Goal: Task Accomplishment & Management: Manage account settings

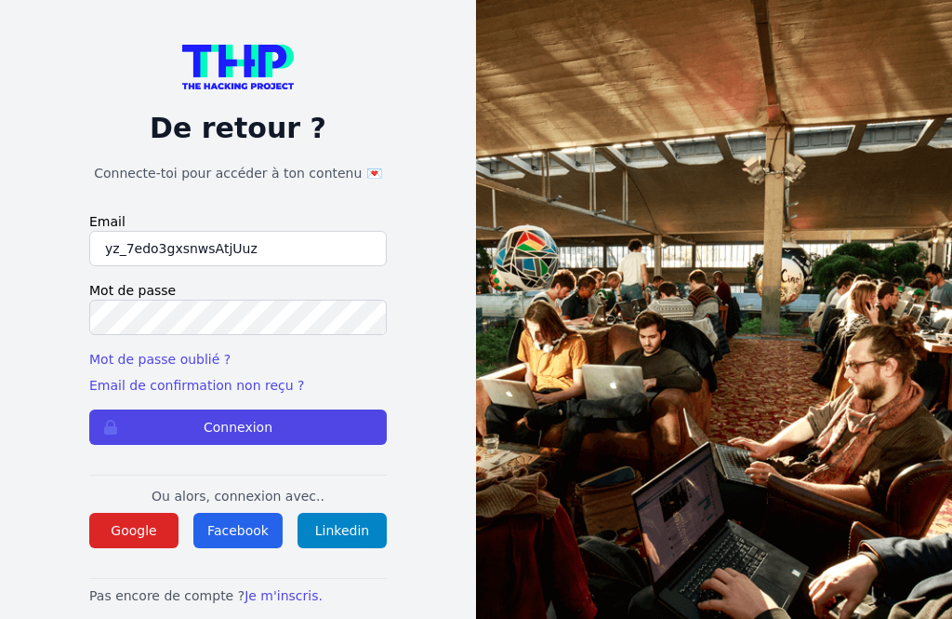
click at [238, 441] on button "Connexion" at bounding box center [238, 426] width 298 height 35
click at [255, 261] on input "yz_7edo3gxsnwsAtjUuz" at bounding box center [238, 248] width 298 height 35
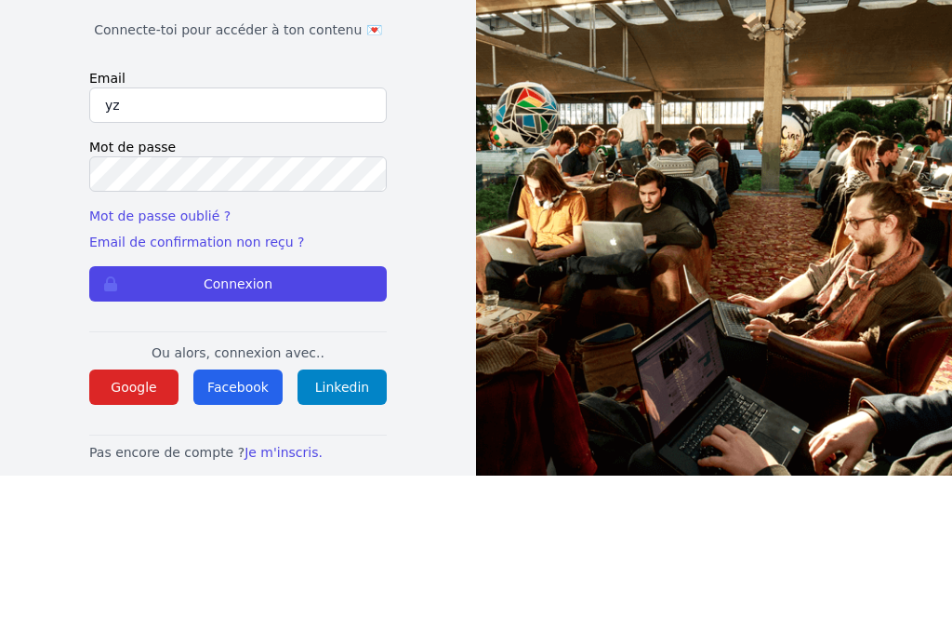
type input "y"
type input "sdubail2000@gmail.com"
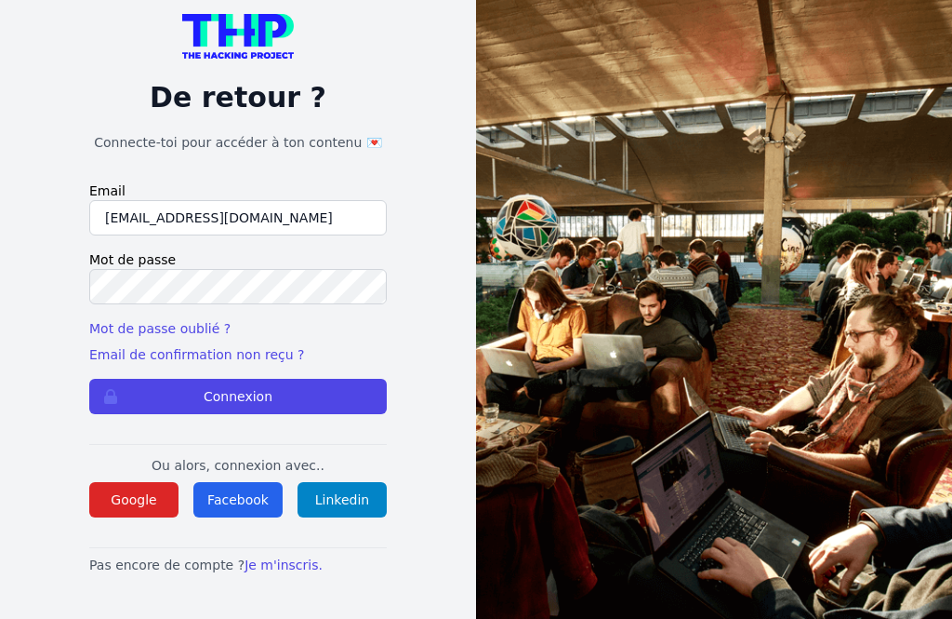
click at [219, 385] on button "Connexion" at bounding box center [238, 396] width 298 height 35
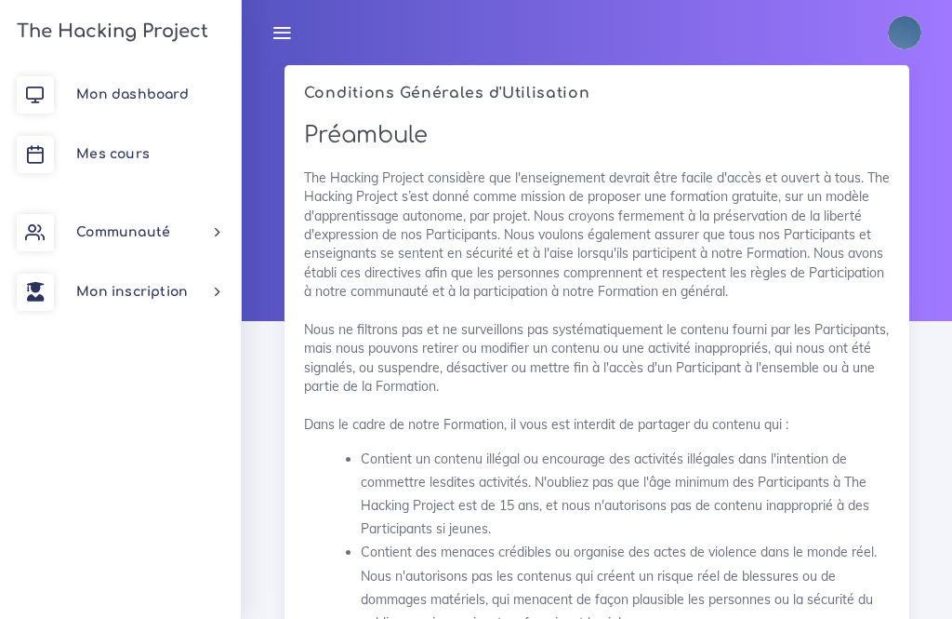
click at [273, 33] on icon at bounding box center [282, 32] width 20 height 20
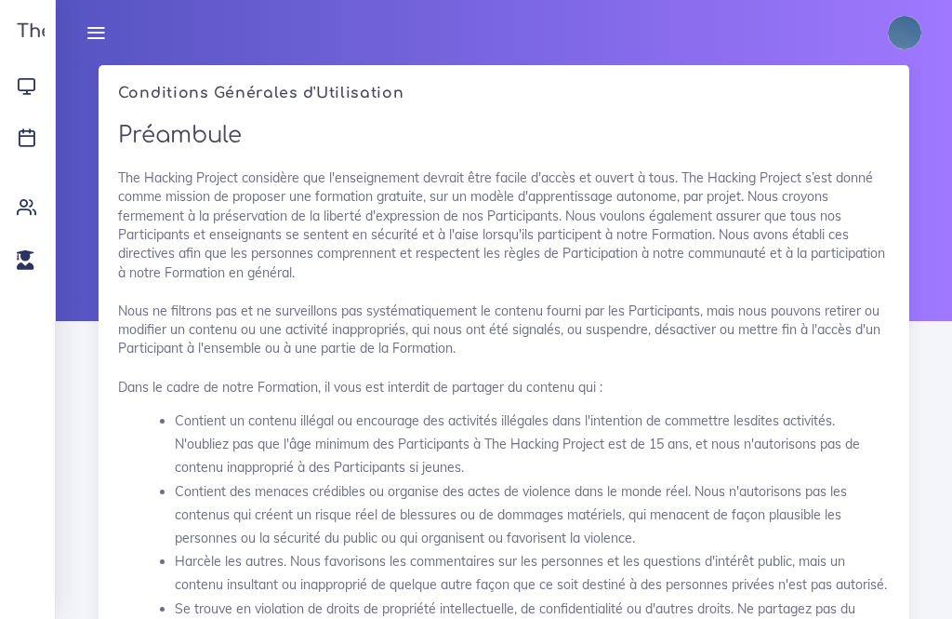
click at [100, 41] on icon at bounding box center [96, 32] width 20 height 20
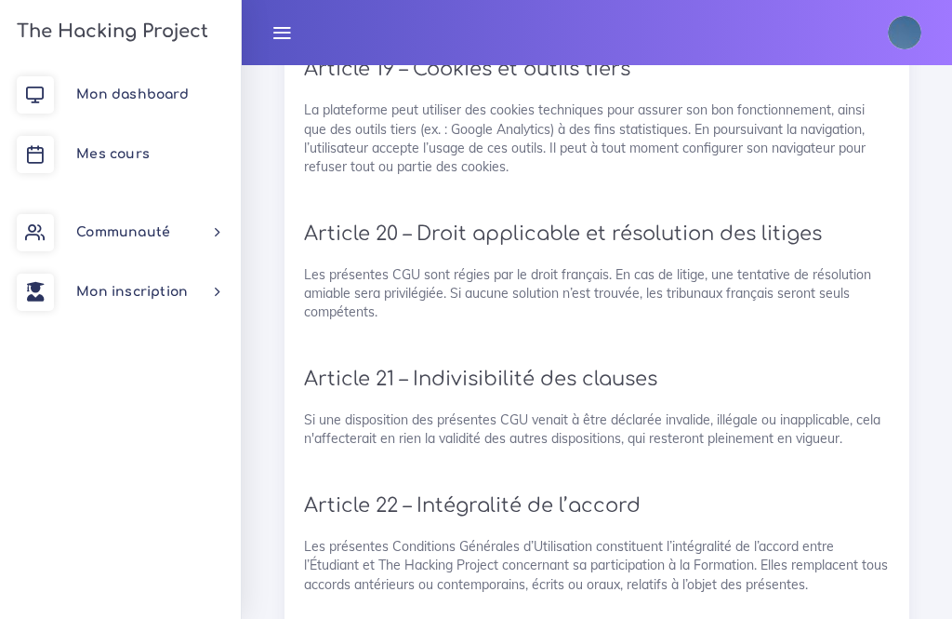
scroll to position [4727, 0]
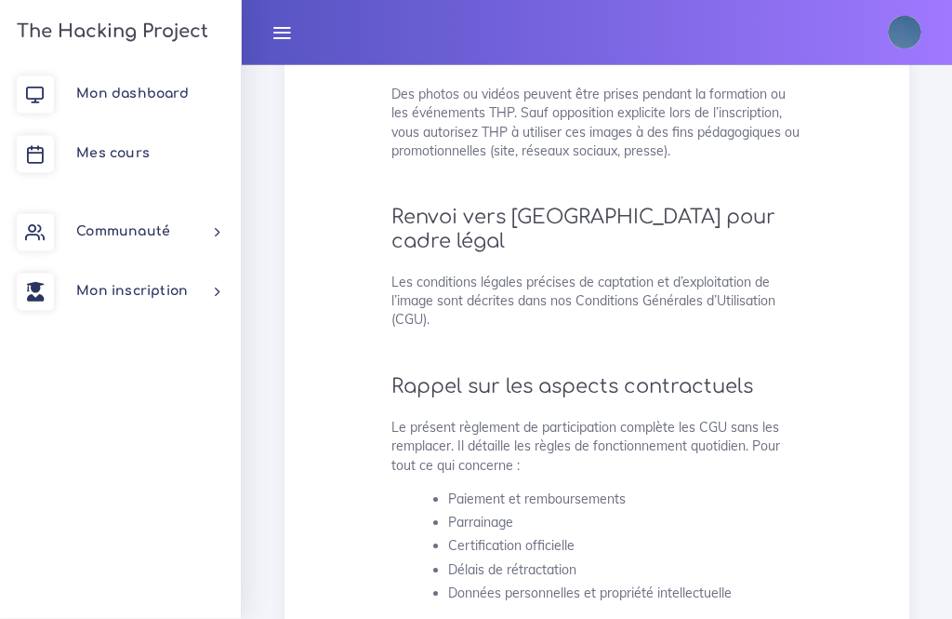
scroll to position [5508, 0]
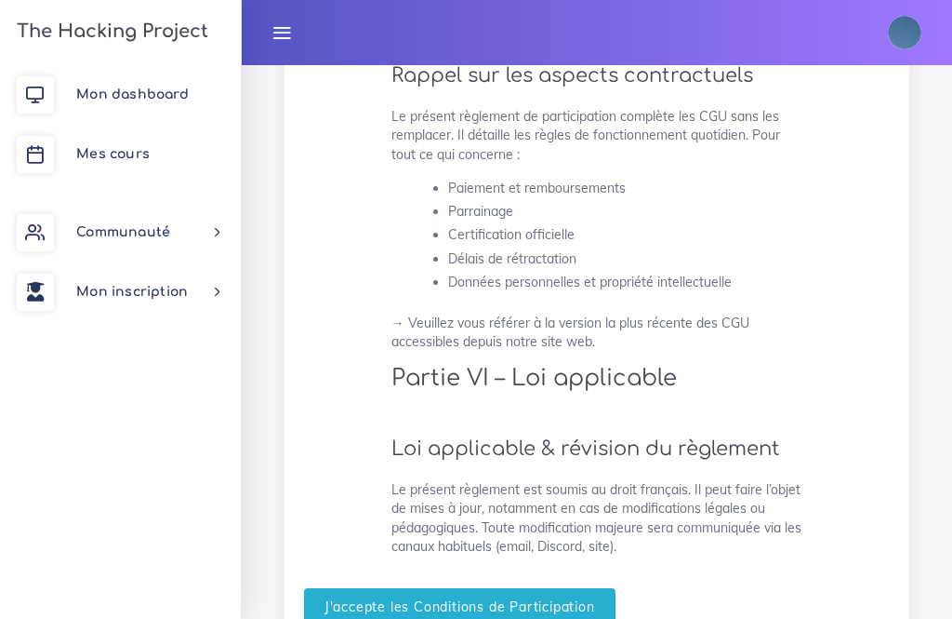
click at [356, 588] on input "J'accepte les Conditions de Participation" at bounding box center [460, 607] width 312 height 38
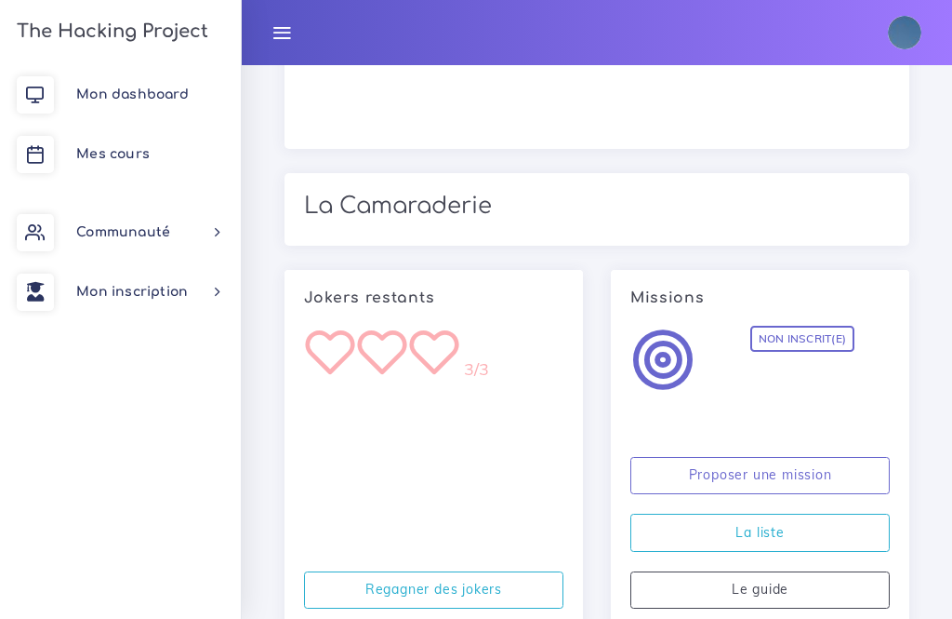
scroll to position [2719, 0]
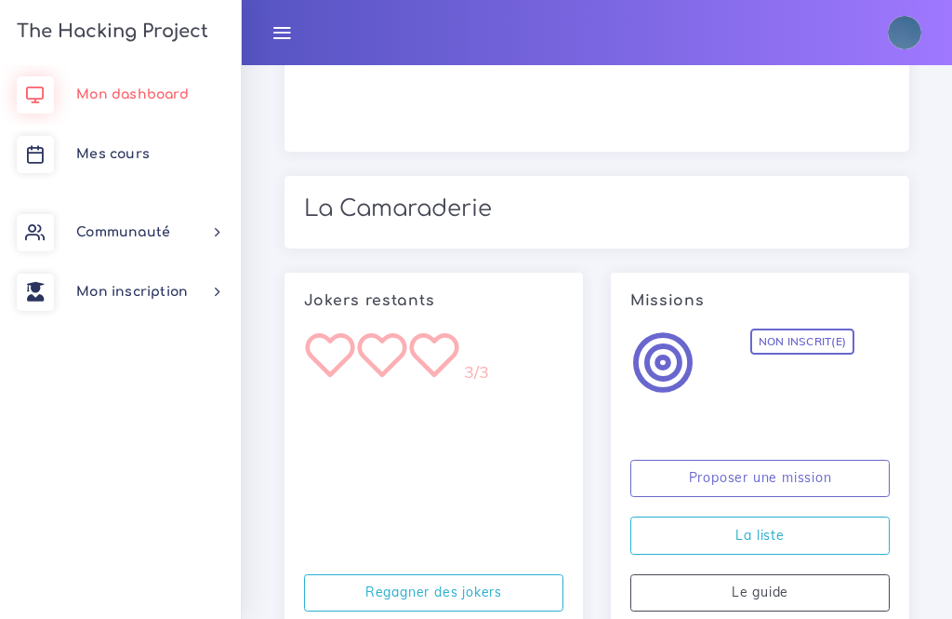
click at [89, 93] on span "Mon dashboard" at bounding box center [132, 94] width 113 height 14
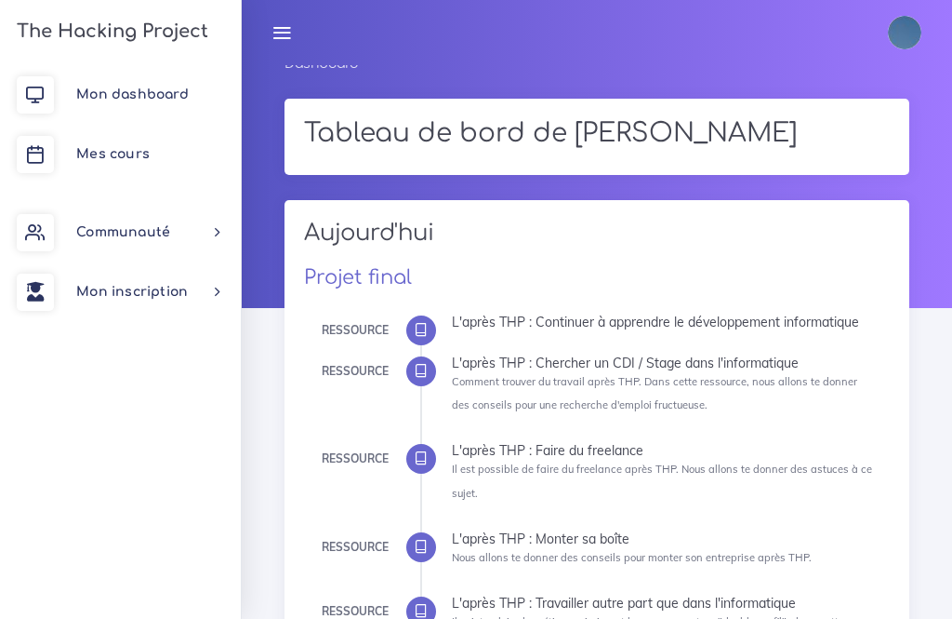
scroll to position [10, 0]
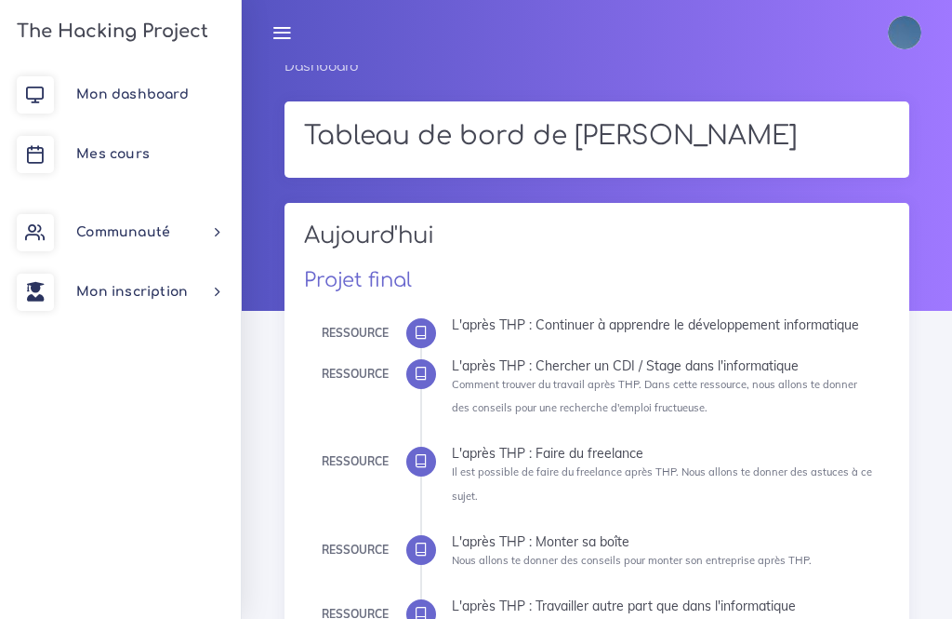
click at [110, 153] on span "Mes cours" at bounding box center [112, 154] width 73 height 14
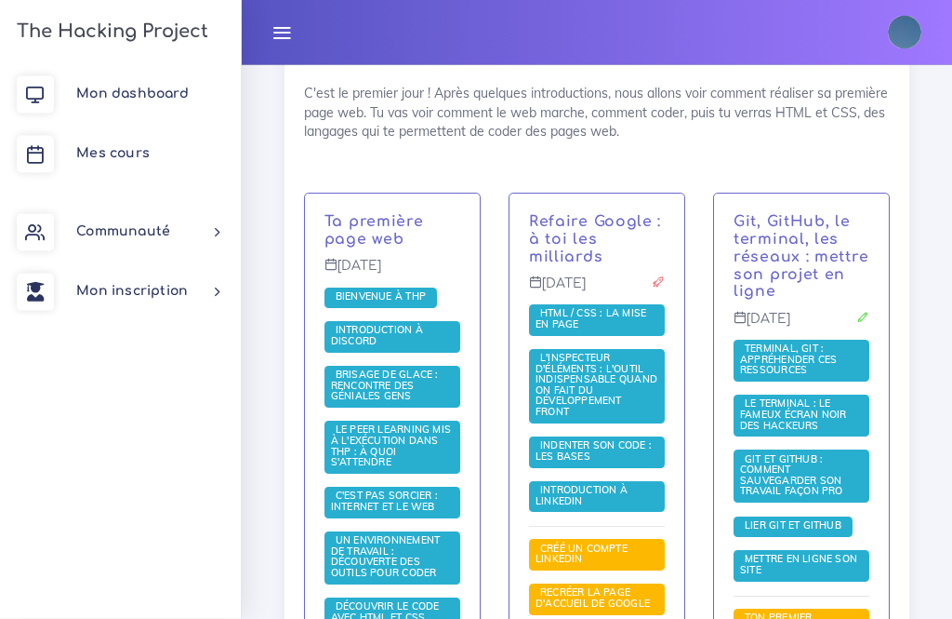
scroll to position [420, 0]
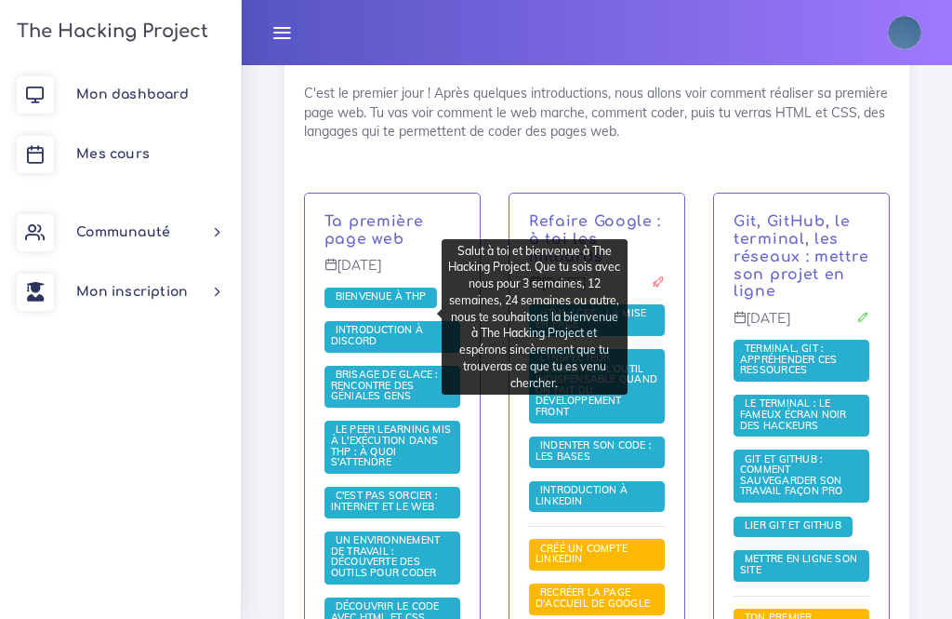
click at [375, 302] on span "Bienvenue à THP" at bounding box center [381, 295] width 100 height 13
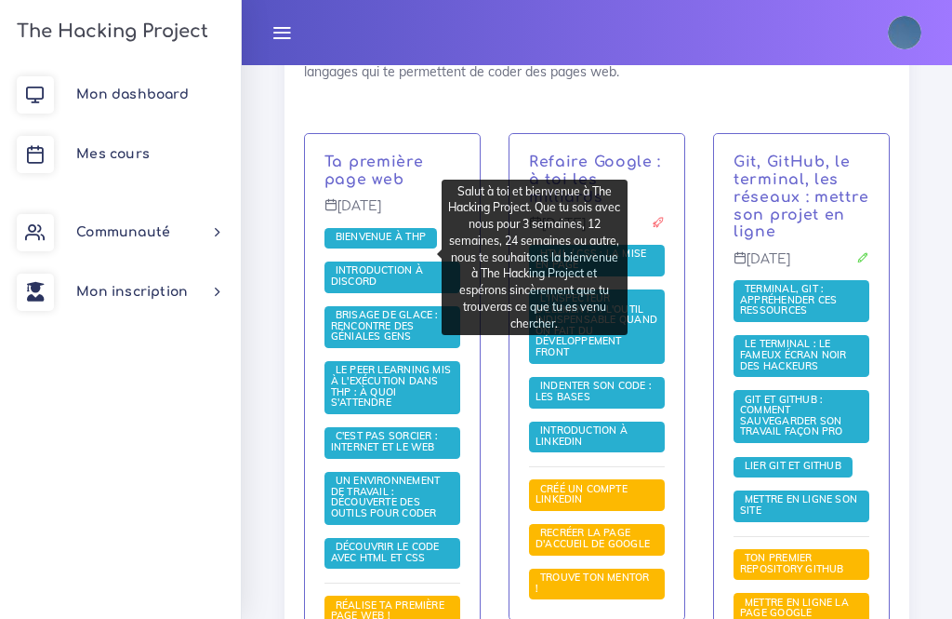
click at [98, 42] on h3 "The Hacking Project" at bounding box center [109, 31] width 197 height 20
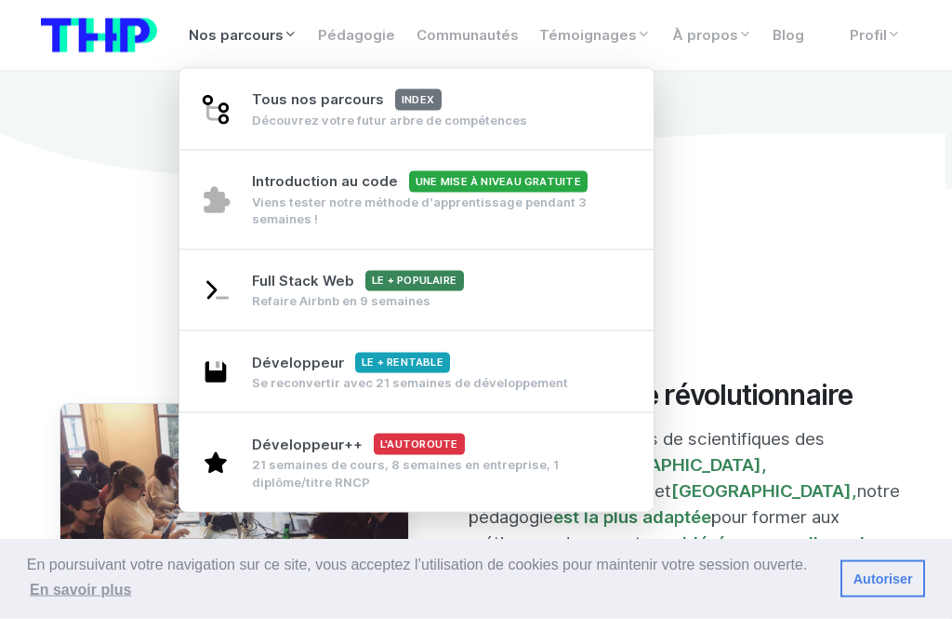
scroll to position [1136, 0]
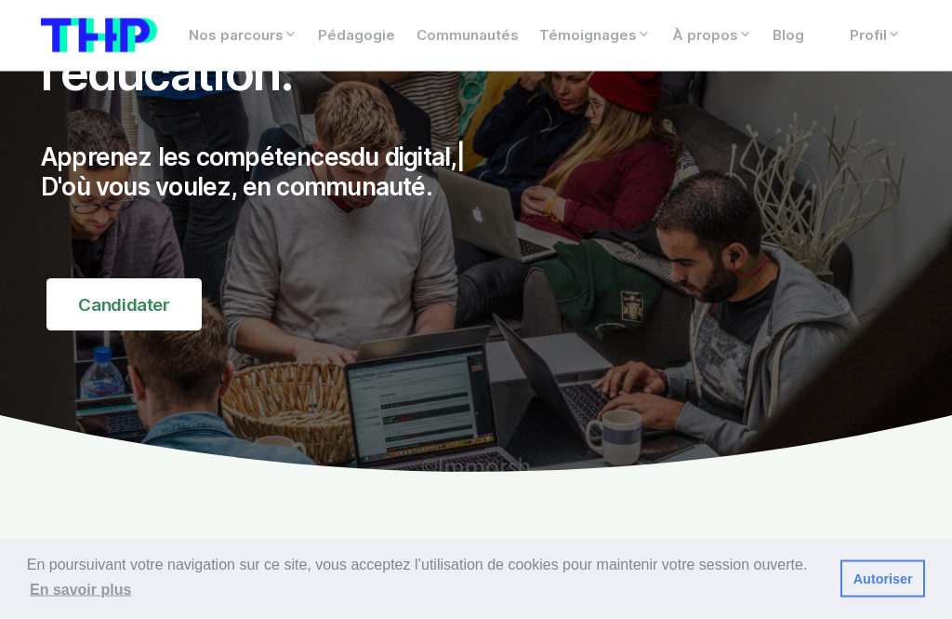
scroll to position [0, 0]
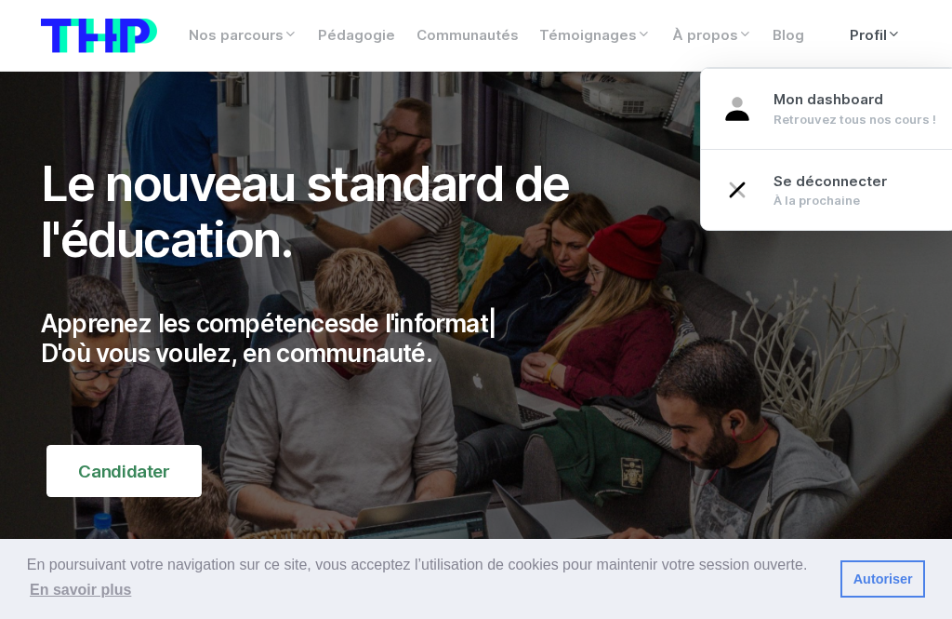
click at [843, 104] on span "Mon dashboard" at bounding box center [829, 99] width 110 height 17
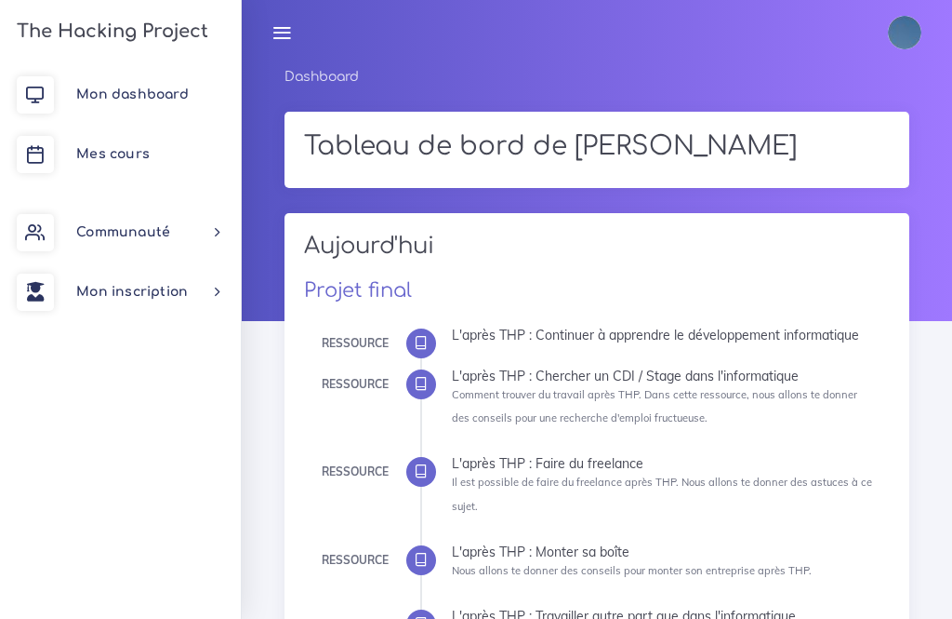
click at [901, 33] on img at bounding box center [904, 32] width 33 height 33
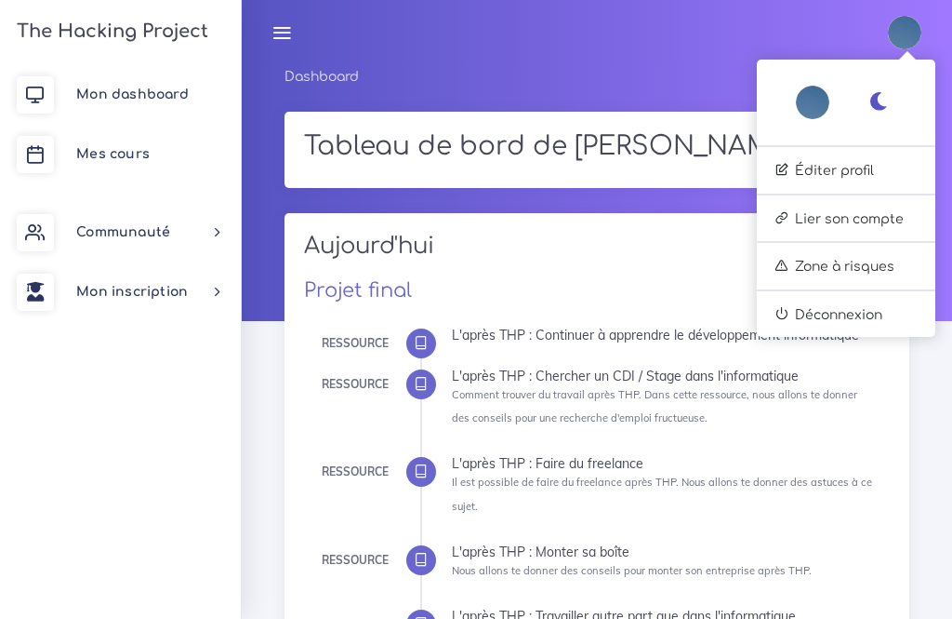
click at [271, 41] on link at bounding box center [282, 32] width 47 height 65
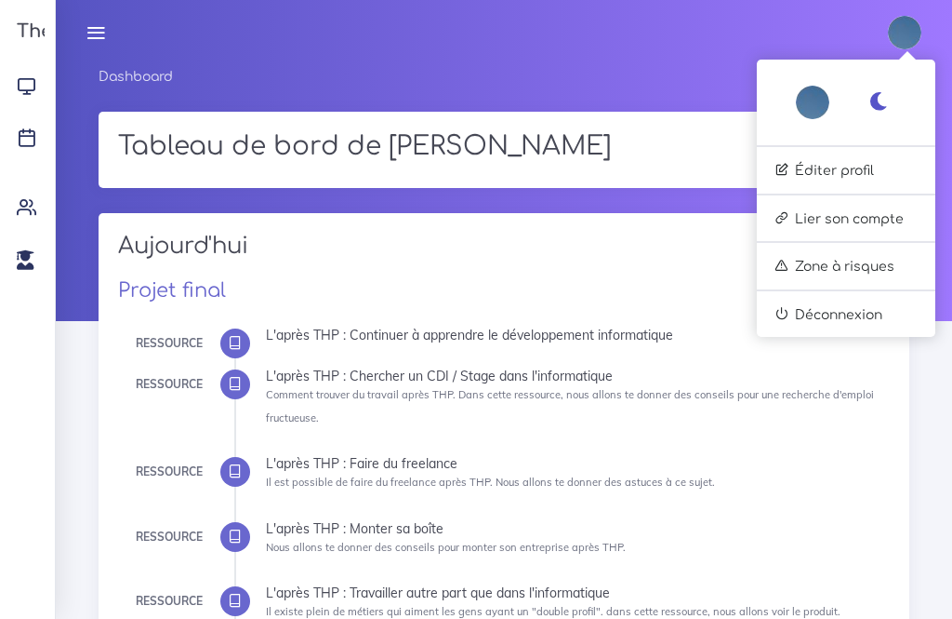
click at [266, 37] on div "[PERSON_NAME] Éditer profil Lier son compte Zone à risques Déconnexion" at bounding box center [504, 32] width 863 height 65
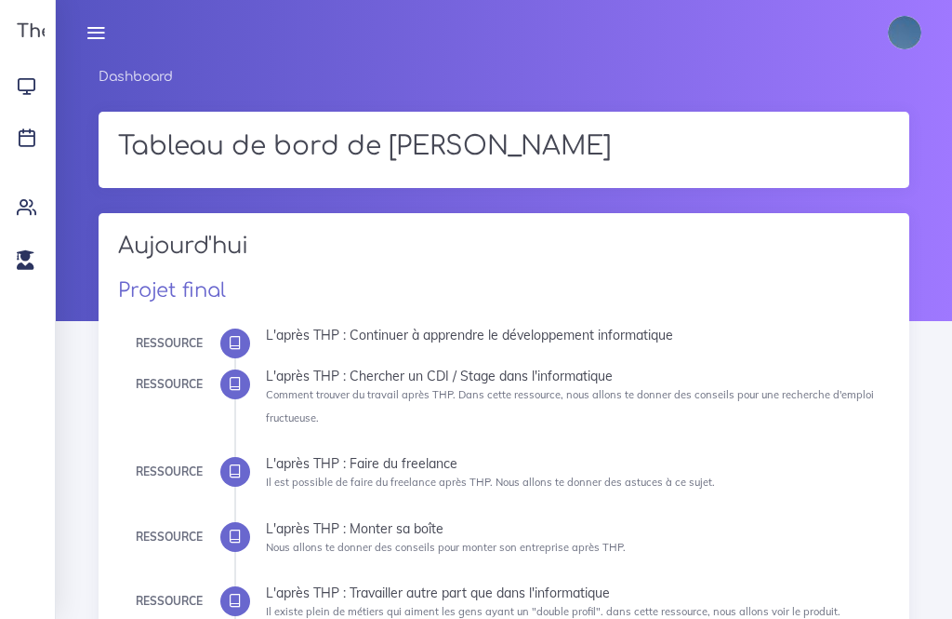
click at [85, 32] on link at bounding box center [96, 32] width 47 height 65
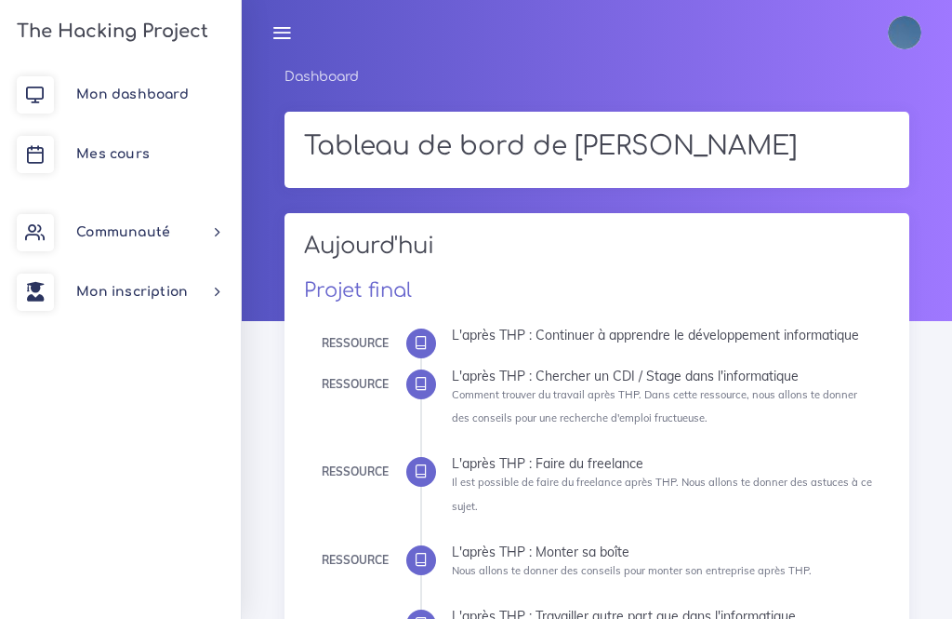
click at [128, 226] on span "Communauté" at bounding box center [123, 232] width 94 height 14
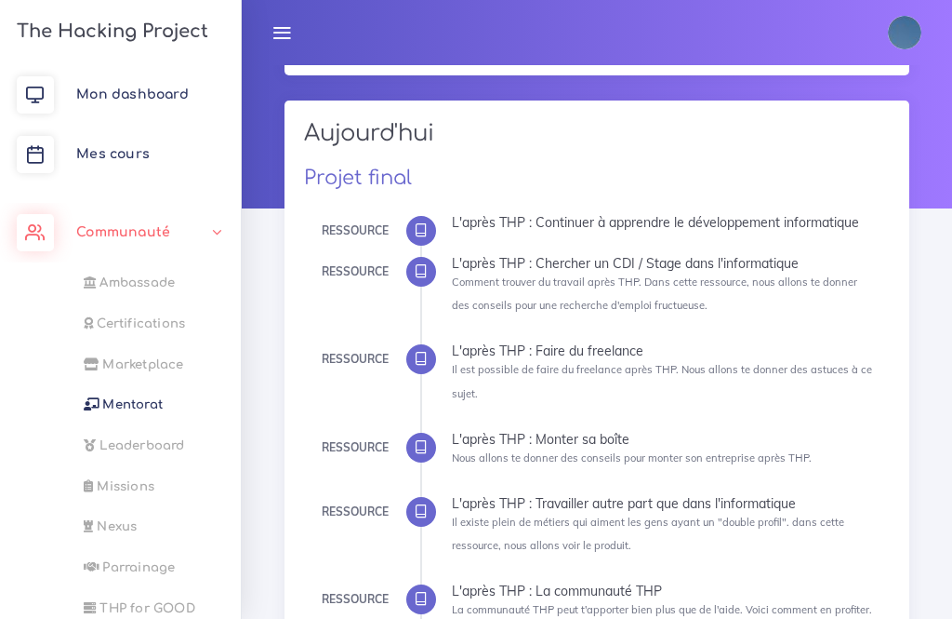
click at [202, 233] on link "Communauté" at bounding box center [120, 233] width 241 height 60
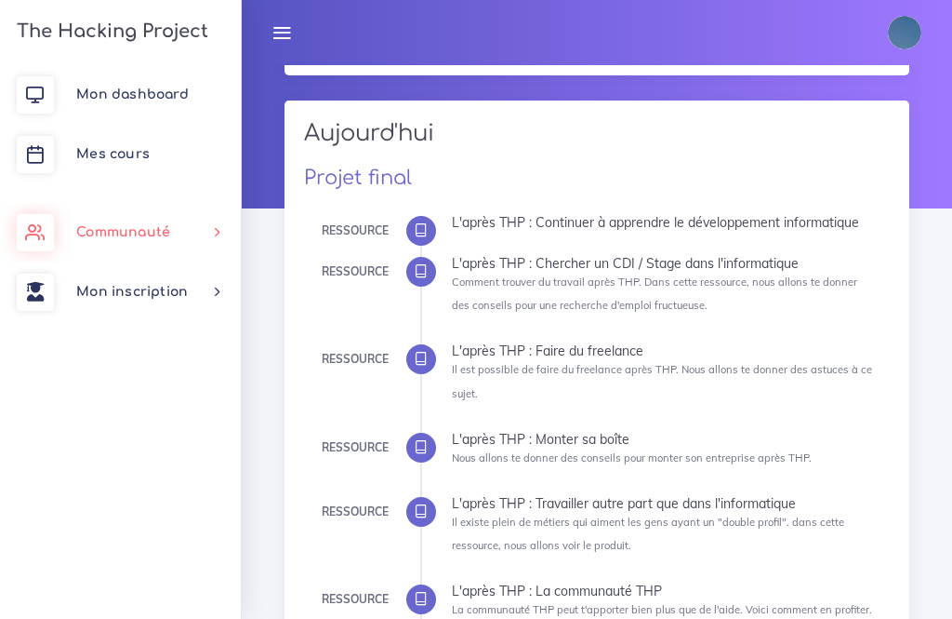
click at [99, 157] on span "Mes cours" at bounding box center [112, 154] width 73 height 14
